Goal: Information Seeking & Learning: Learn about a topic

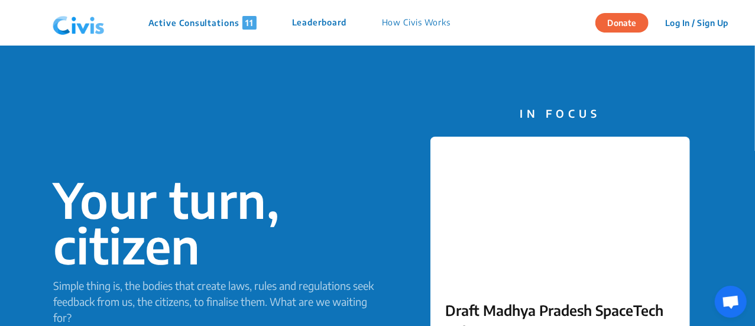
click at [212, 29] on p "Active Consultations 11" at bounding box center [202, 23] width 108 height 14
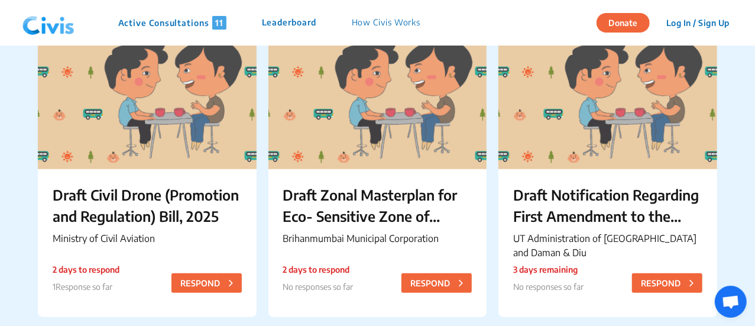
scroll to position [450, 0]
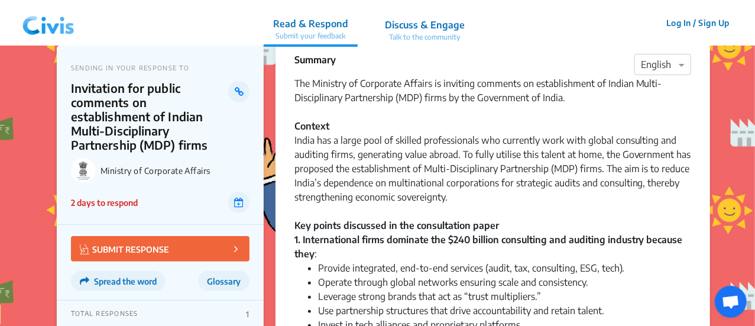
scroll to position [25, 0]
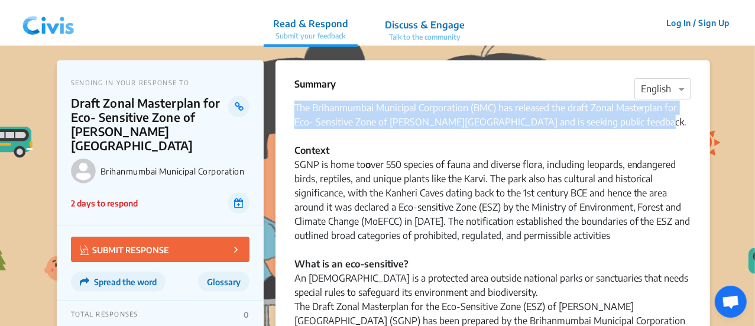
drag, startPoint x: 658, startPoint y: 126, endPoint x: 282, endPoint y: 107, distance: 376.7
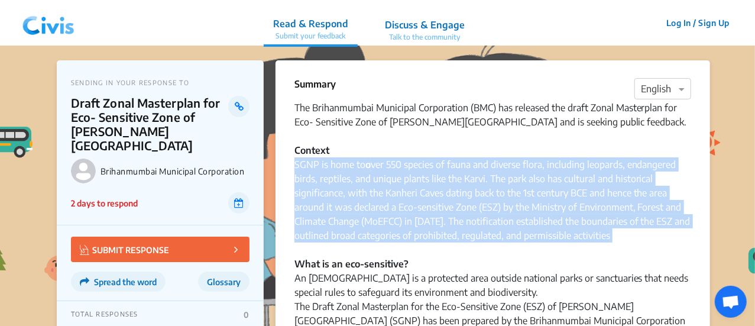
drag, startPoint x: 293, startPoint y: 164, endPoint x: 621, endPoint y: 244, distance: 337.3
click at [558, 248] on div "SGNP is home to o ver 550 species of fauna and diverse flora, including leopard…" at bounding box center [493, 277] width 397 height 241
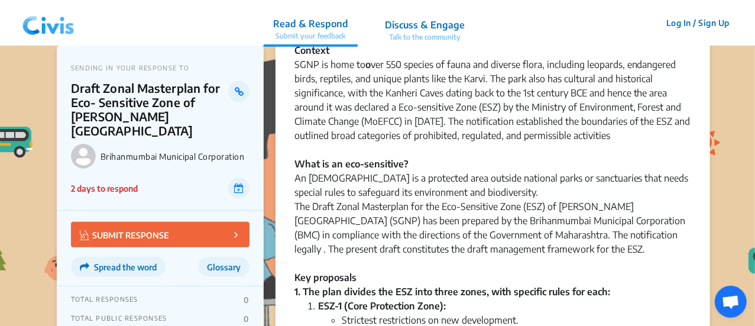
scroll to position [117, 0]
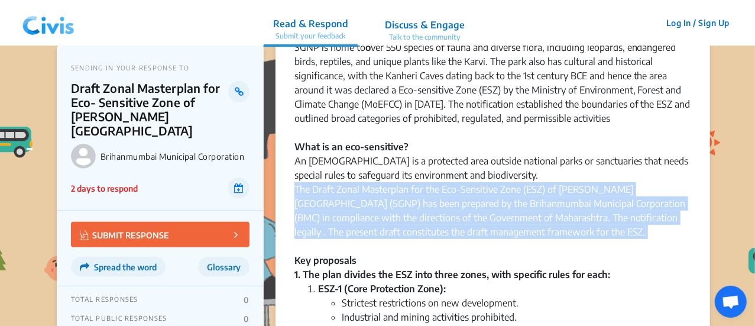
drag, startPoint x: 574, startPoint y: 251, endPoint x: 568, endPoint y: 235, distance: 17.0
click at [568, 235] on div "SGNP is home to o ver 550 species of fauna and diverse flora, including leopard…" at bounding box center [493, 160] width 397 height 241
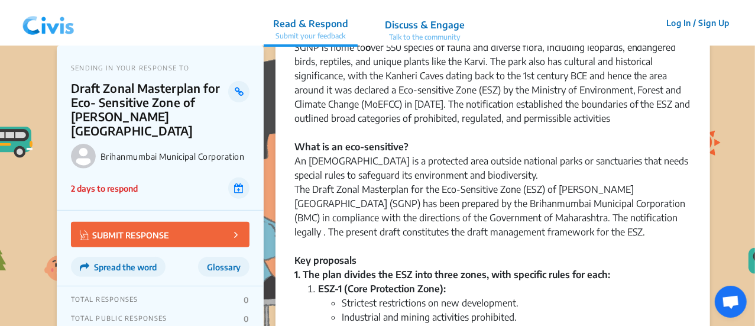
click at [368, 187] on div "SGNP is home to o ver 550 species of fauna and diverse flora, including leopard…" at bounding box center [493, 160] width 397 height 241
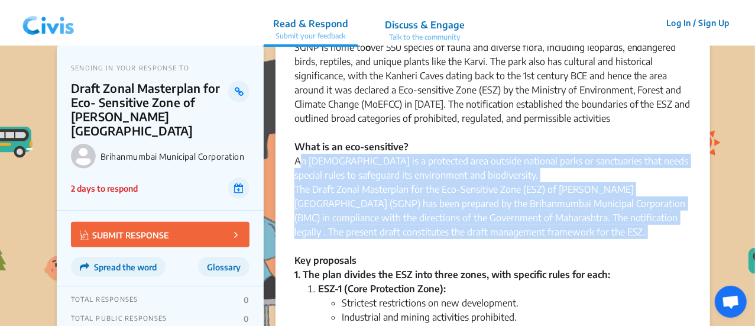
drag, startPoint x: 299, startPoint y: 162, endPoint x: 593, endPoint y: 240, distance: 304.0
click at [593, 240] on div "SGNP is home to o ver 550 species of fauna and diverse flora, including leopard…" at bounding box center [493, 160] width 397 height 241
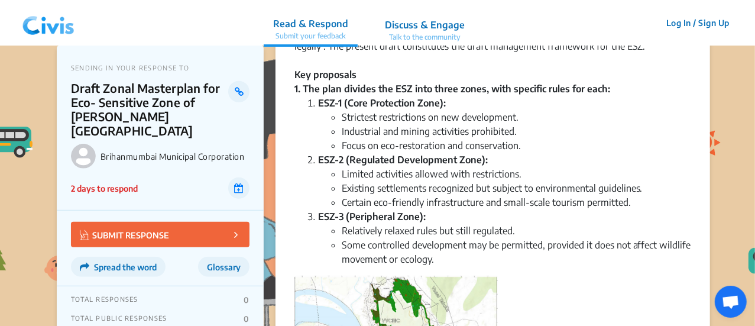
scroll to position [303, 0]
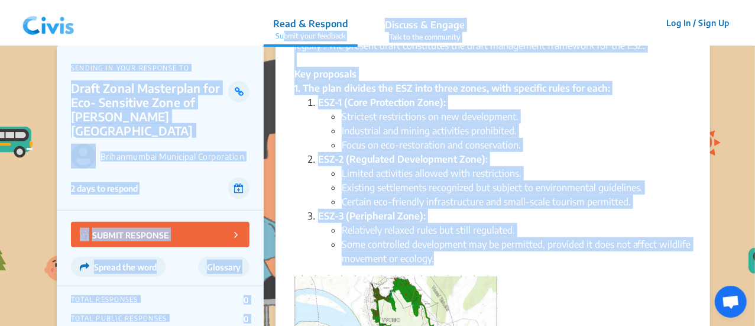
drag, startPoint x: 457, startPoint y: 257, endPoint x: 286, endPoint y: 33, distance: 281.9
click at [339, 170] on ul "Limited activities allowed with restrictions. Existing settlements recognized b…" at bounding box center [504, 187] width 373 height 43
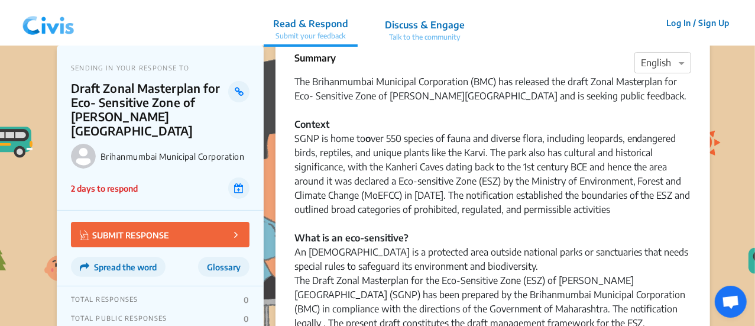
scroll to position [0, 0]
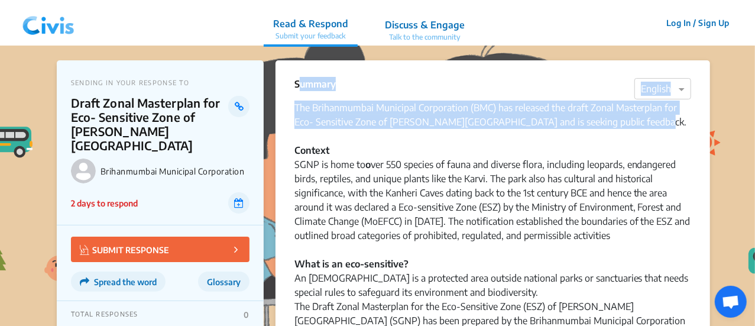
drag, startPoint x: 649, startPoint y: 126, endPoint x: 291, endPoint y: 81, distance: 360.7
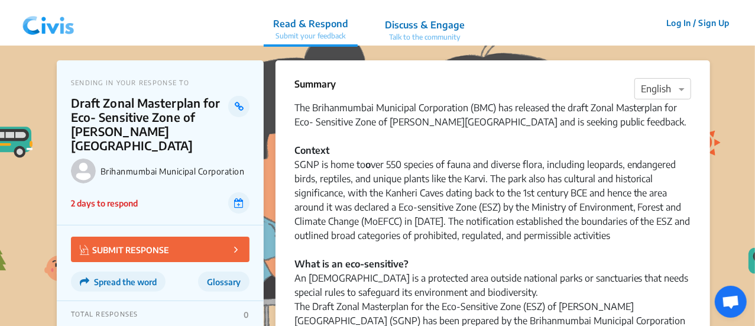
click at [423, 163] on div "SGNP is home to o ver 550 species of fauna and diverse flora, including leopard…" at bounding box center [493, 277] width 397 height 241
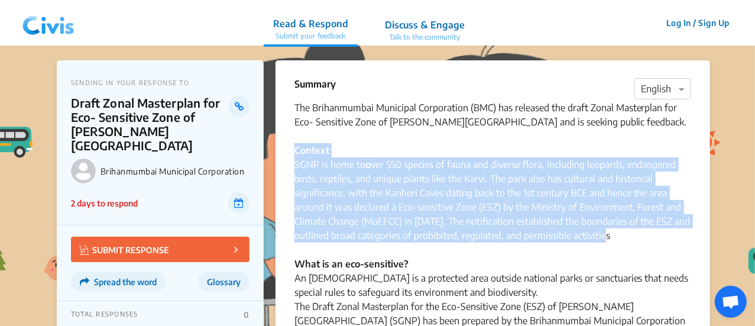
drag, startPoint x: 292, startPoint y: 151, endPoint x: 615, endPoint y: 235, distance: 333.3
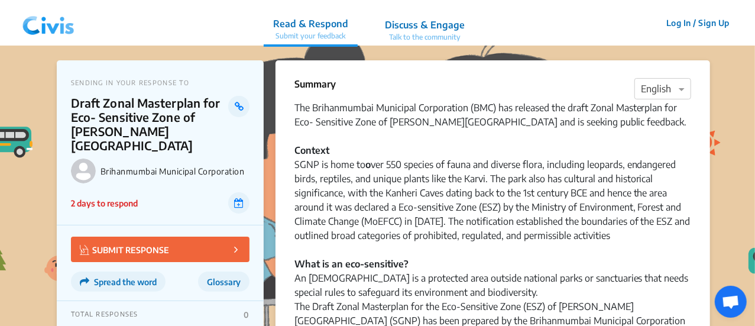
click at [484, 290] on div "SGNP is home to o ver 550 species of fauna and diverse flora, including leopard…" at bounding box center [493, 277] width 397 height 241
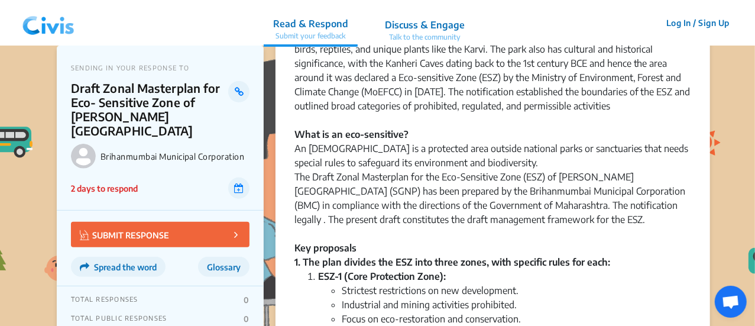
scroll to position [132, 0]
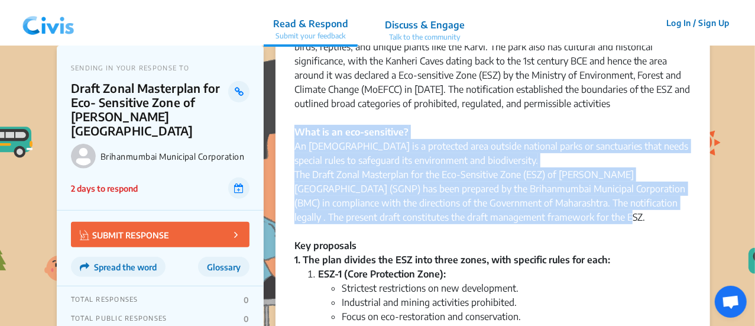
drag, startPoint x: 299, startPoint y: 133, endPoint x: 573, endPoint y: 217, distance: 286.4
click at [573, 217] on div "SGNP is home to o ver 550 species of fauna and diverse flora, including leopard…" at bounding box center [493, 145] width 397 height 241
click at [412, 205] on div "SGNP is home to o ver 550 species of fauna and diverse flora, including leopard…" at bounding box center [493, 145] width 397 height 241
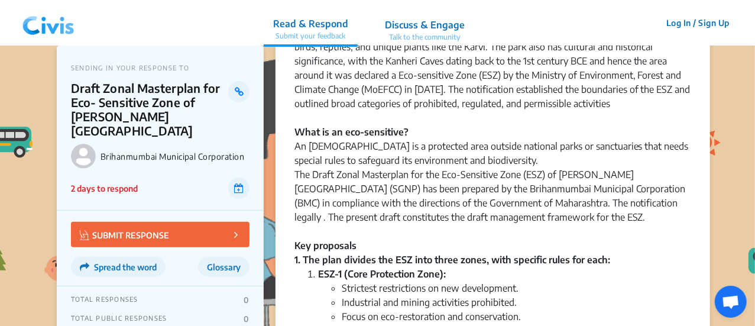
drag, startPoint x: 756, startPoint y: 0, endPoint x: 468, endPoint y: 81, distance: 299.2
click at [468, 81] on div "SGNP is home to o ver 550 species of fauna and diverse flora, including leopard…" at bounding box center [493, 145] width 397 height 241
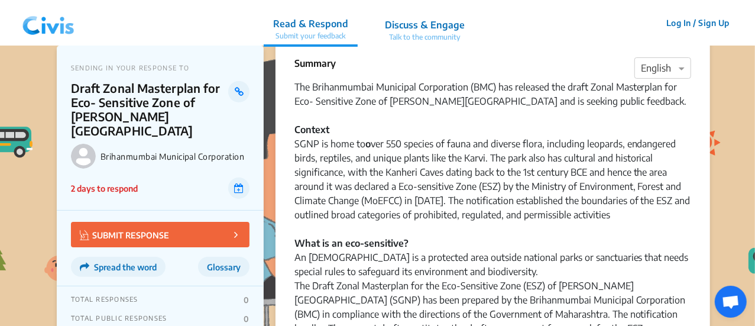
scroll to position [0, 0]
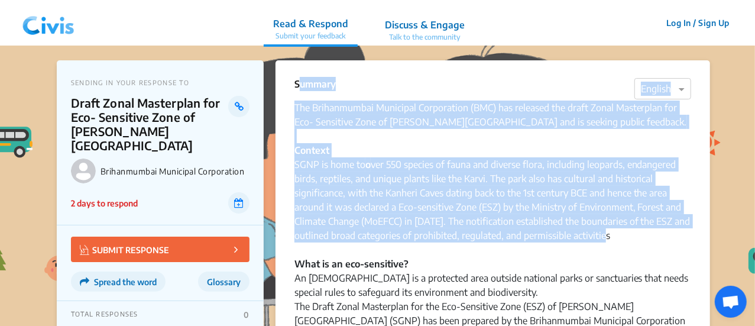
drag, startPoint x: 293, startPoint y: 83, endPoint x: 636, endPoint y: 237, distance: 375.7
click at [636, 237] on div "SGNP is home to o ver 550 species of fauna and diverse flora, including leopard…" at bounding box center [493, 277] width 397 height 241
drag, startPoint x: 636, startPoint y: 237, endPoint x: 286, endPoint y: 84, distance: 382.0
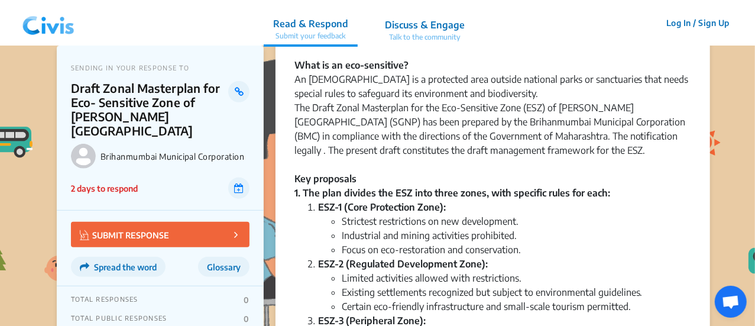
scroll to position [199, 0]
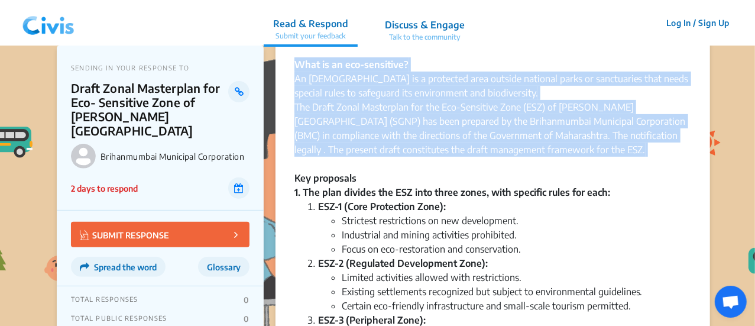
drag, startPoint x: 291, startPoint y: 62, endPoint x: 584, endPoint y: 159, distance: 309.0
click at [584, 159] on div "SGNP is home to o ver 550 species of fauna and diverse flora, including leopard…" at bounding box center [493, 78] width 397 height 241
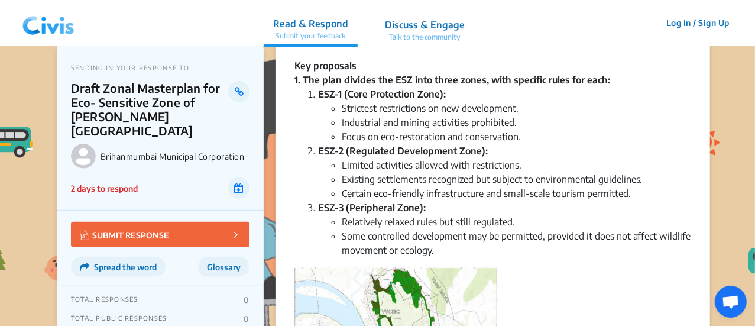
scroll to position [315, 0]
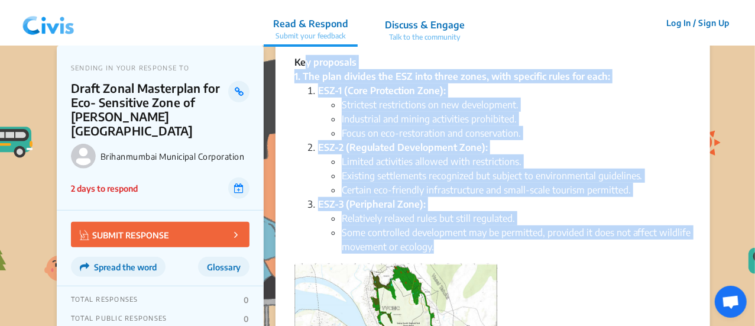
drag, startPoint x: 442, startPoint y: 247, endPoint x: 306, endPoint y: 55, distance: 235.0
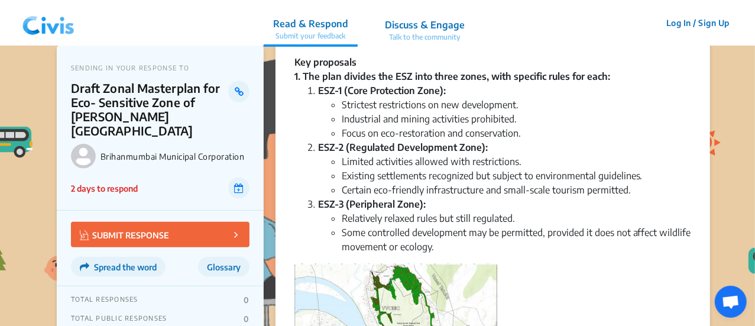
drag, startPoint x: 293, startPoint y: 60, endPoint x: 306, endPoint y: 63, distance: 13.5
click at [482, 234] on li "Some controlled development may be permitted, provided it does not affect wildl…" at bounding box center [517, 239] width 350 height 28
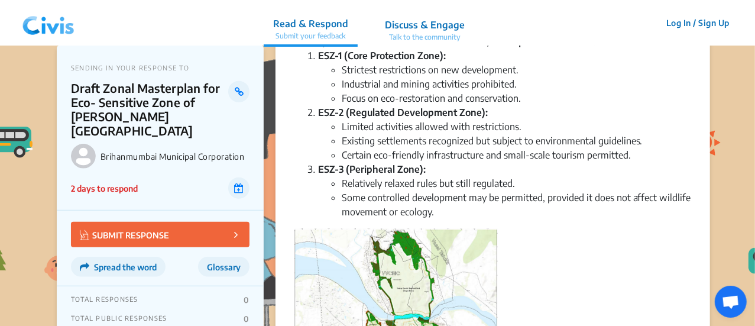
scroll to position [351, 0]
click at [460, 190] on li "Some controlled development may be permitted, provided it does not affect wildl…" at bounding box center [517, 204] width 350 height 28
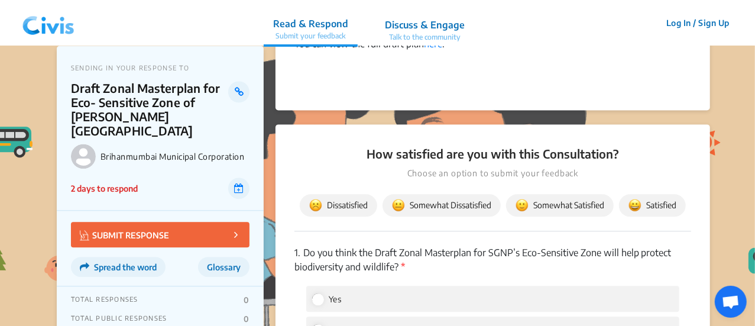
scroll to position [1228, 0]
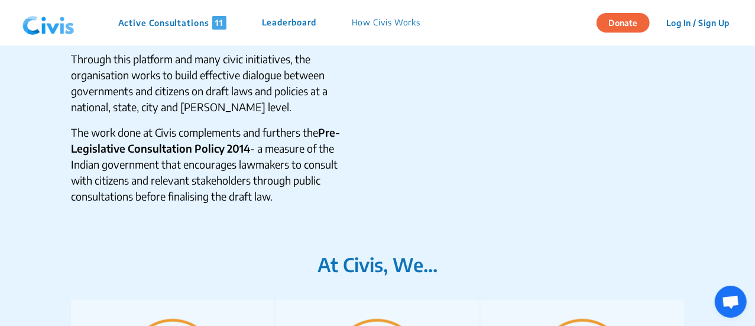
scroll to position [413, 0]
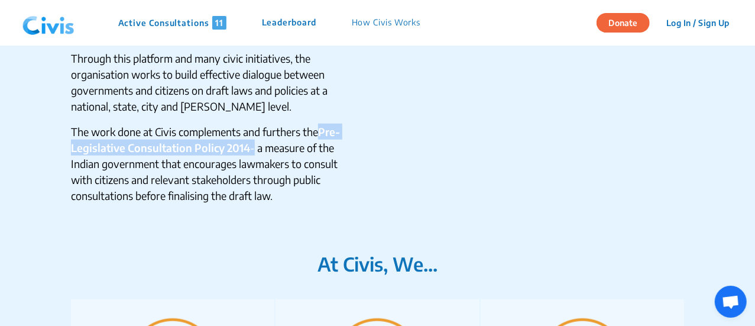
drag, startPoint x: 250, startPoint y: 147, endPoint x: 325, endPoint y: 127, distance: 78.5
click at [325, 127] on p "The work done at Civis complements and furthers the Pre-Legislative Consultatio…" at bounding box center [217, 164] width 293 height 80
copy p "Pre-Legislative Consultation Policy 2014"
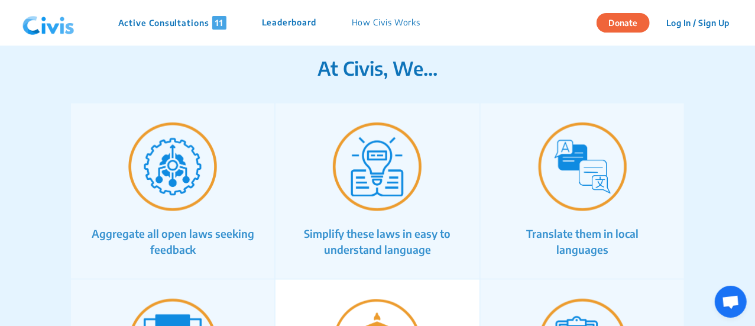
scroll to position [609, 0]
click at [386, 80] on section "At Civis, We... Aggregate all open laws seeking feedback Simplify these laws in…" at bounding box center [377, 262] width 755 height 412
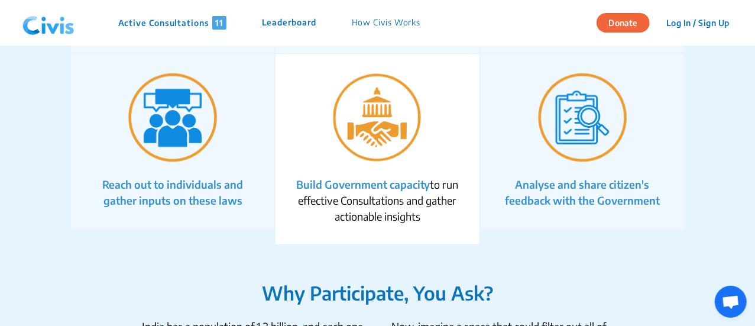
scroll to position [835, 0]
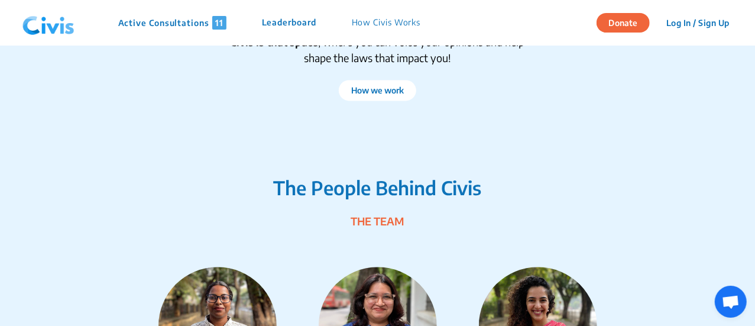
scroll to position [1260, 0]
click at [366, 86] on button "How we work" at bounding box center [377, 89] width 77 height 21
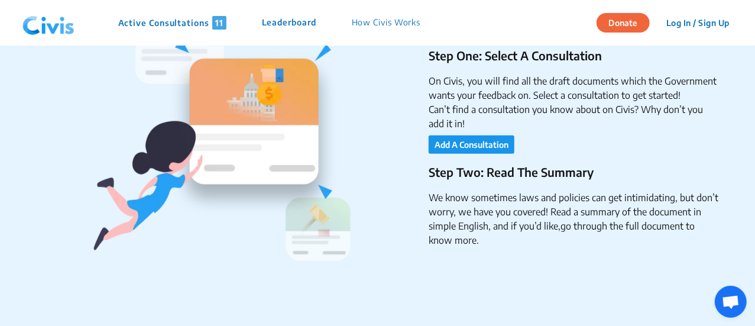
scroll to position [321, 0]
